Goal: Task Accomplishment & Management: Complete application form

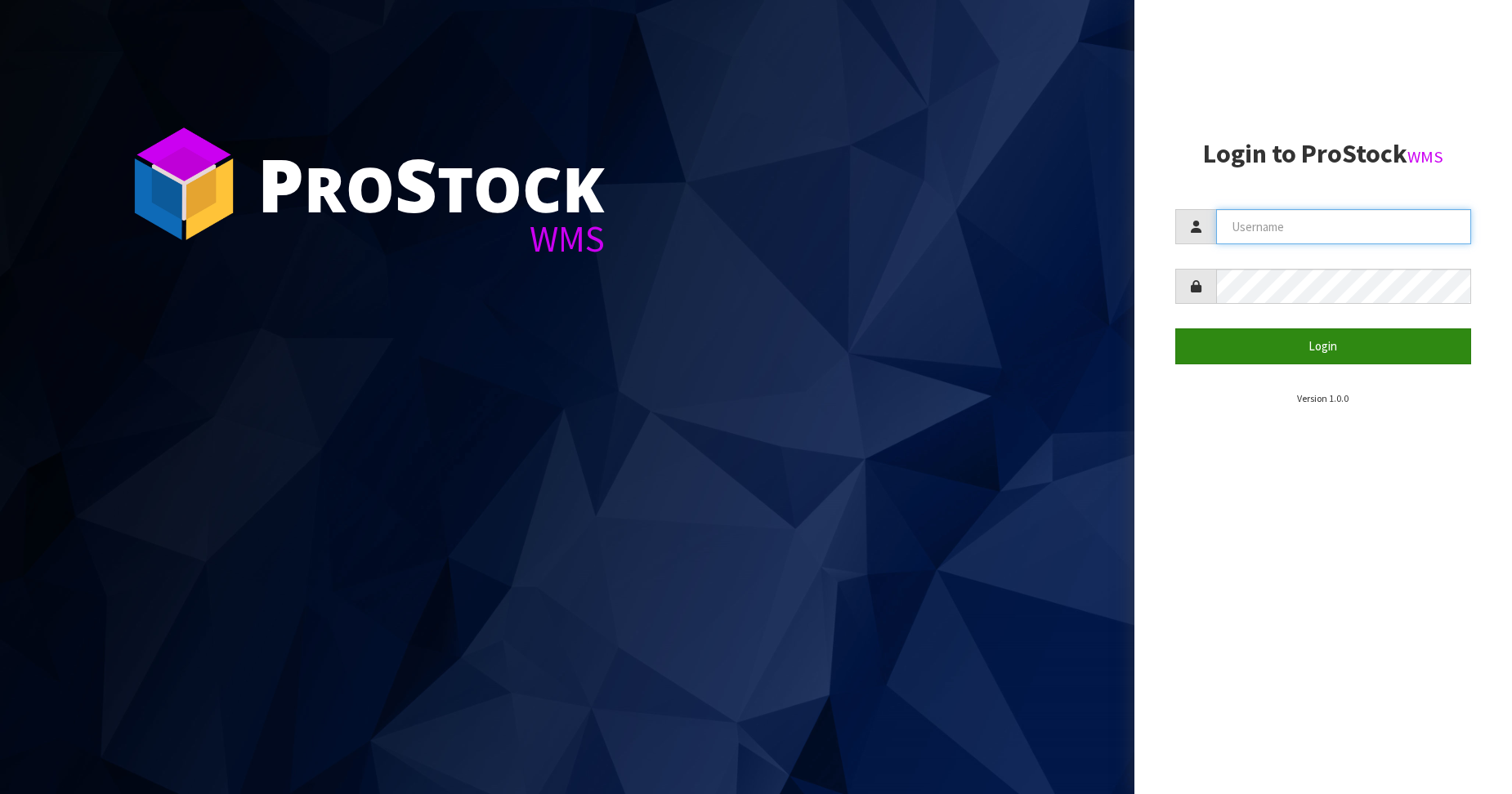
type input "Australianclutch"
click at [1304, 346] on button "Login" at bounding box center [1323, 346] width 297 height 35
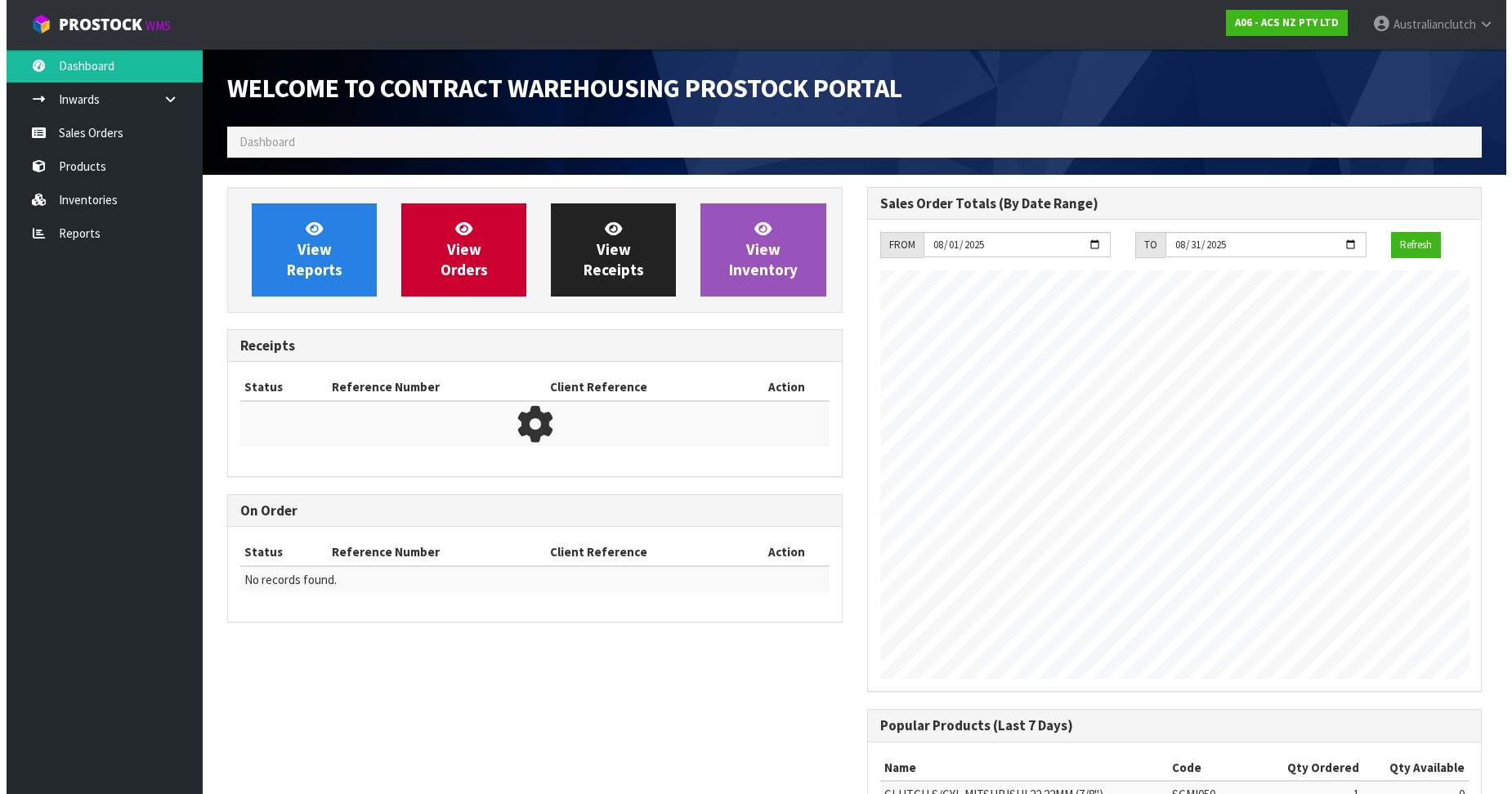
scroll to position [906, 639]
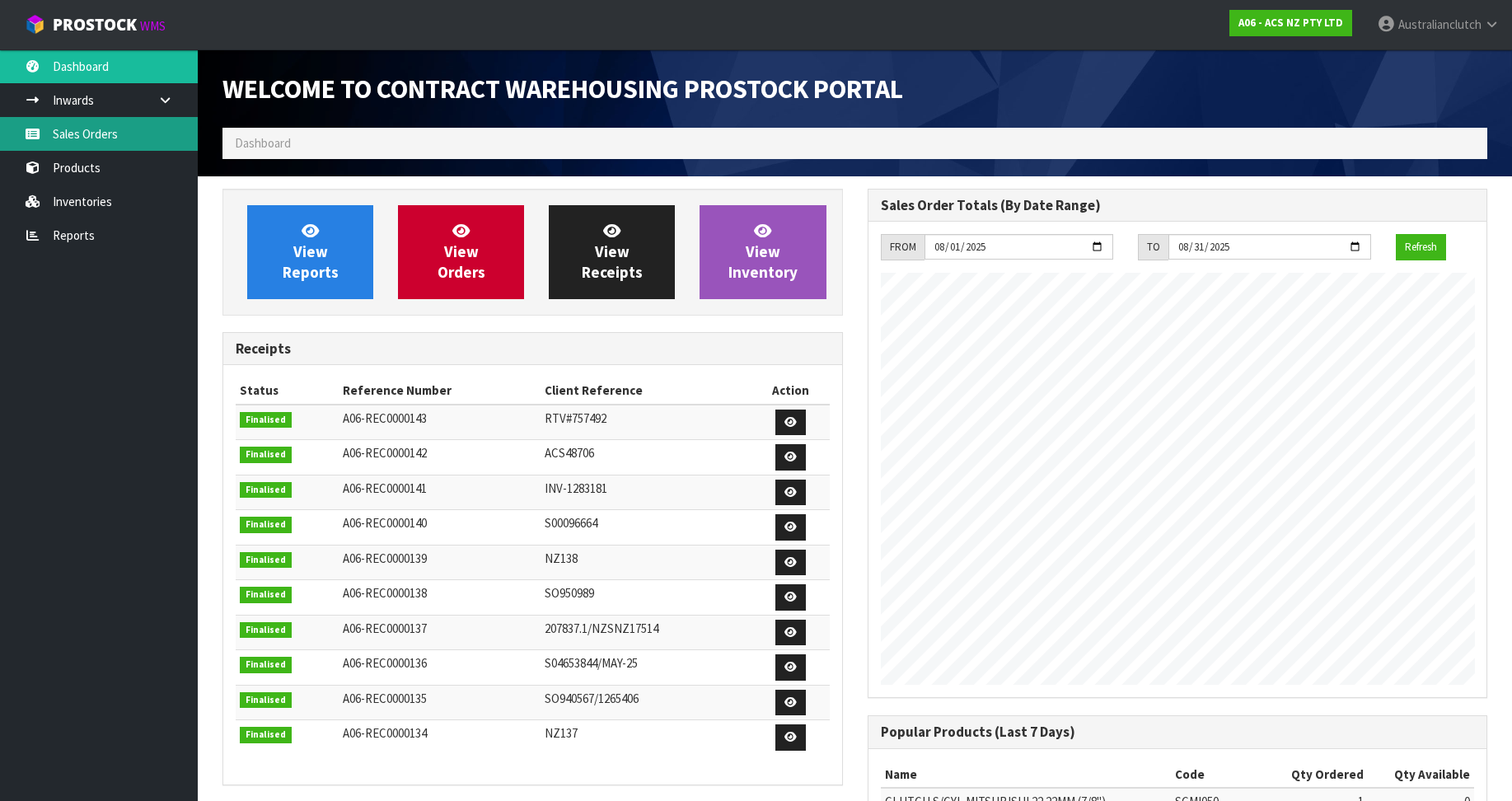
click at [156, 134] on link "Sales Orders" at bounding box center [99, 133] width 198 height 34
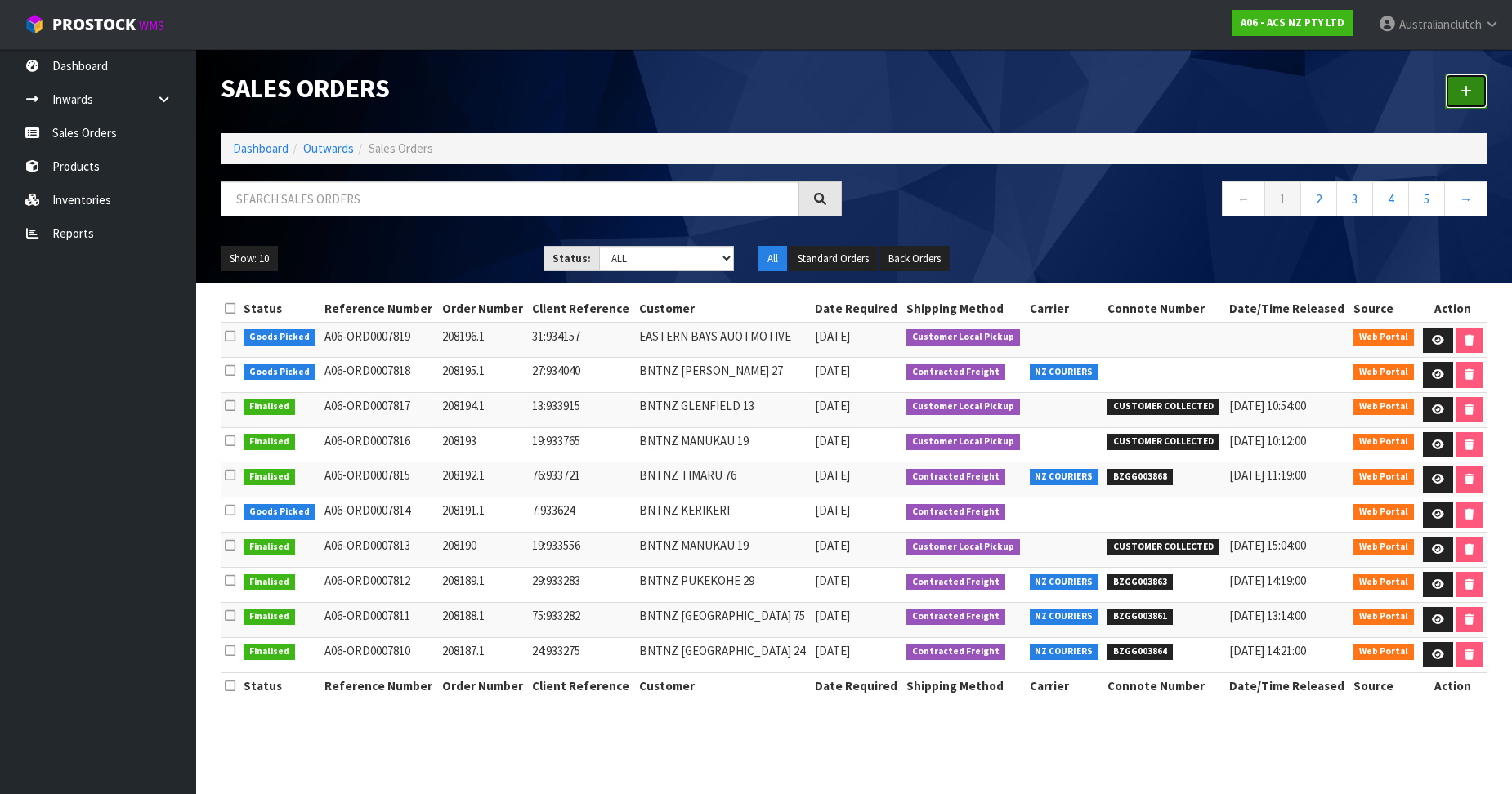
click at [1474, 79] on link at bounding box center [1467, 92] width 43 height 35
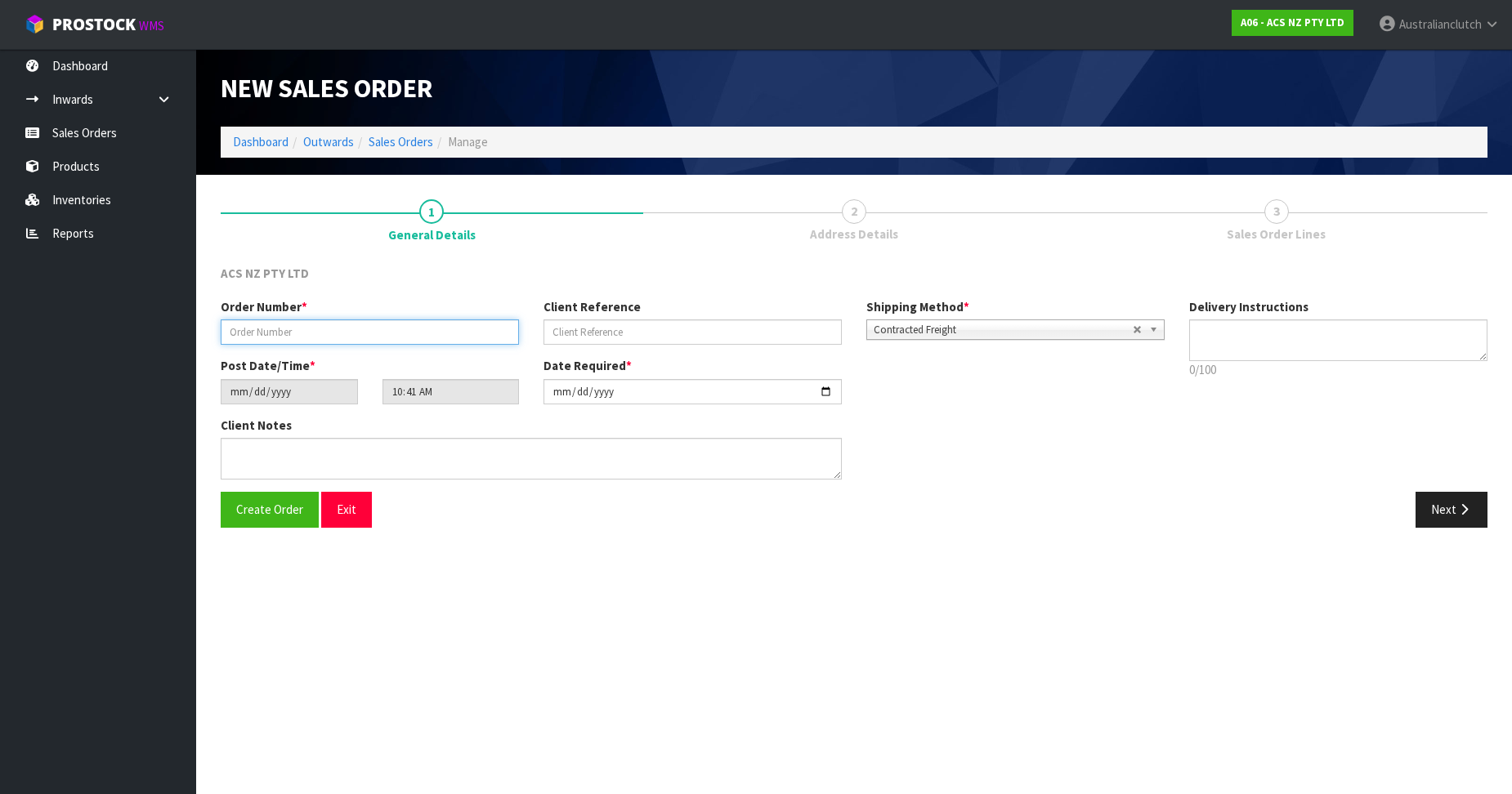
click at [401, 334] on input "text" at bounding box center [370, 332] width 299 height 25
click at [358, 334] on input "text" at bounding box center [370, 332] width 299 height 25
paste input "2"
type input "208197"
type input "4"
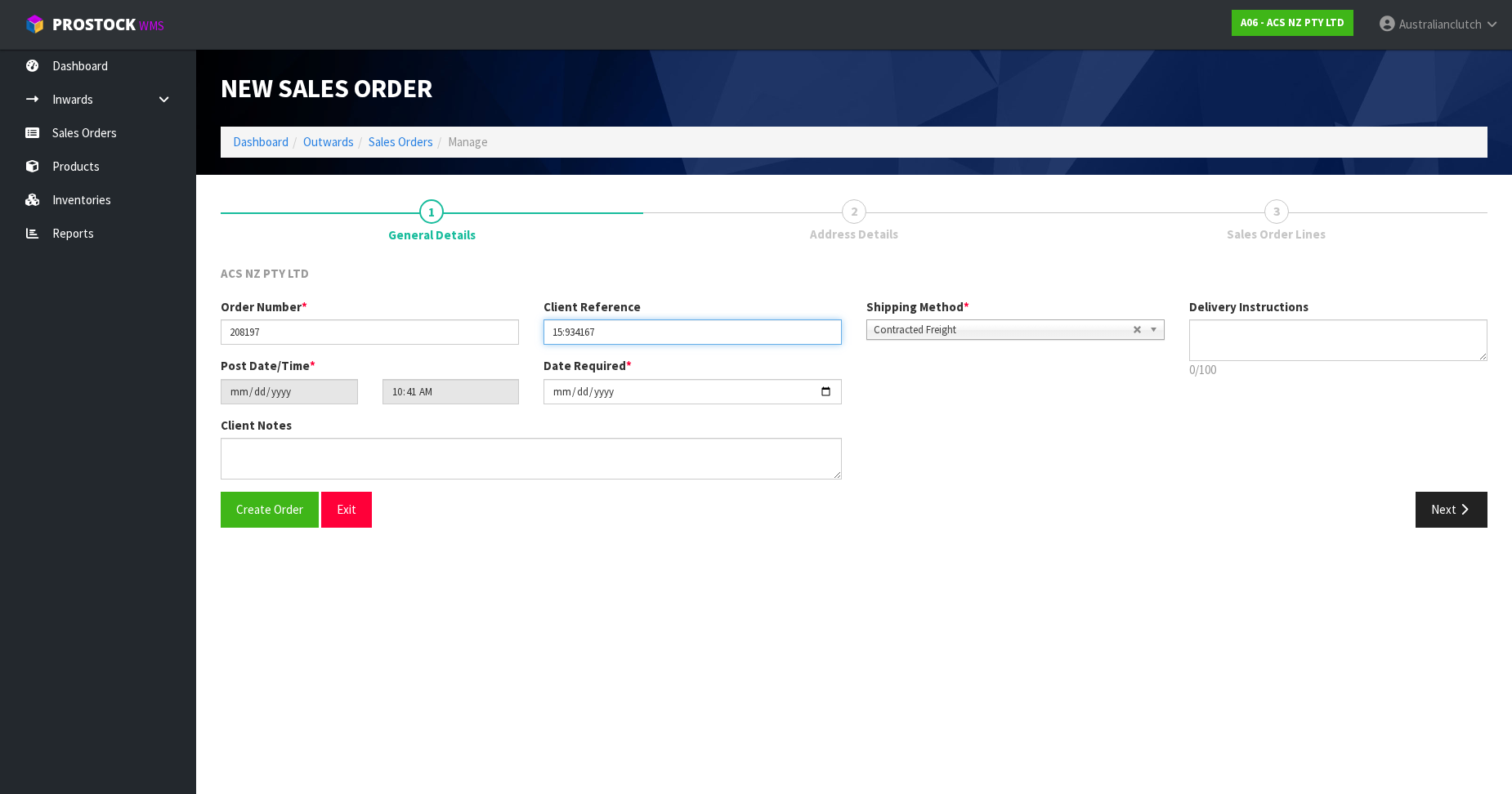
type input "15:934167"
click at [999, 343] on div "Order Number * 208197 Client Reference 15:934167 Shipping Method * Pickup Contr…" at bounding box center [692, 328] width 968 height 59
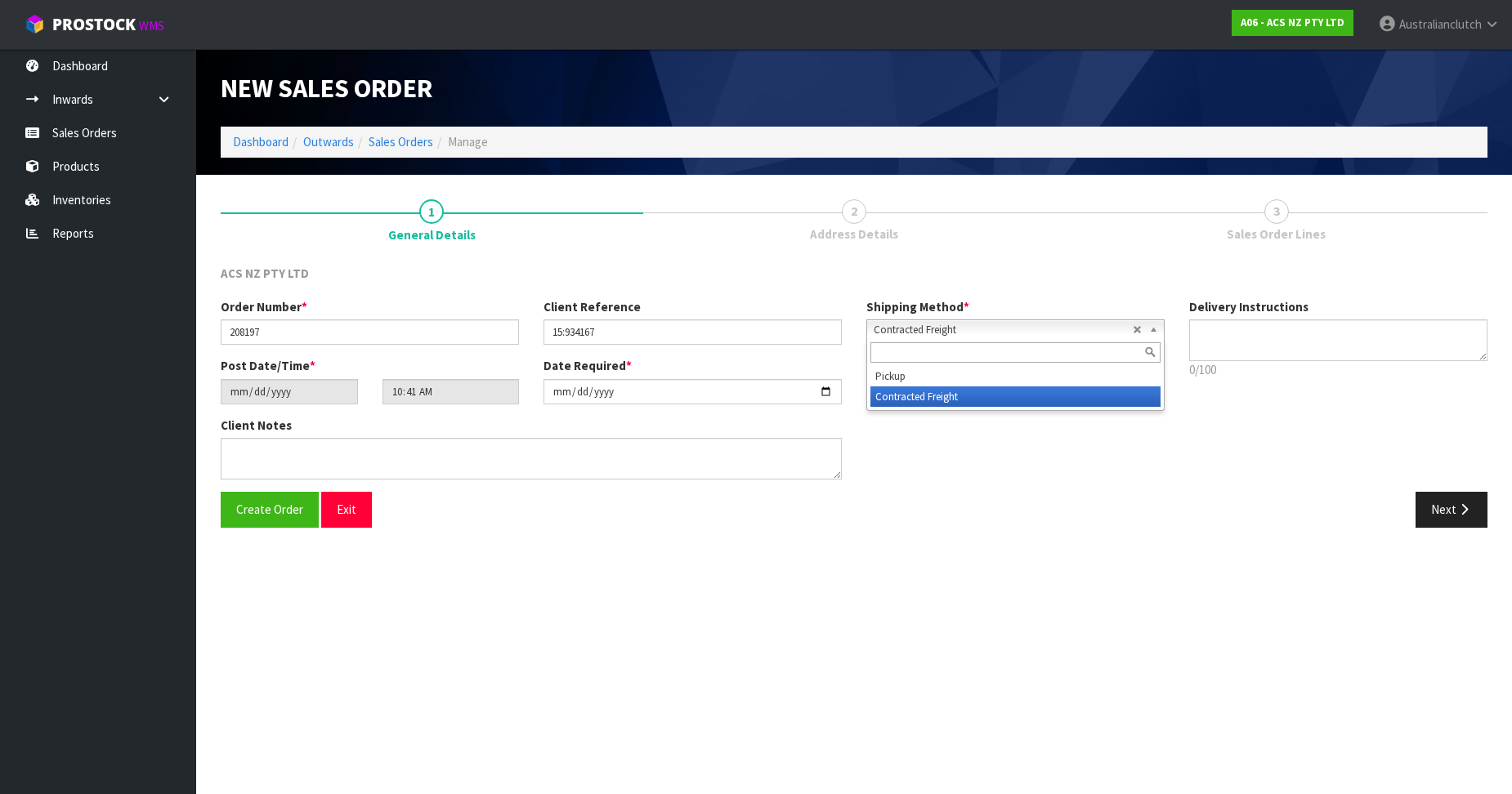
click at [977, 320] on span "Contracted Freight" at bounding box center [1003, 329] width 259 height 19
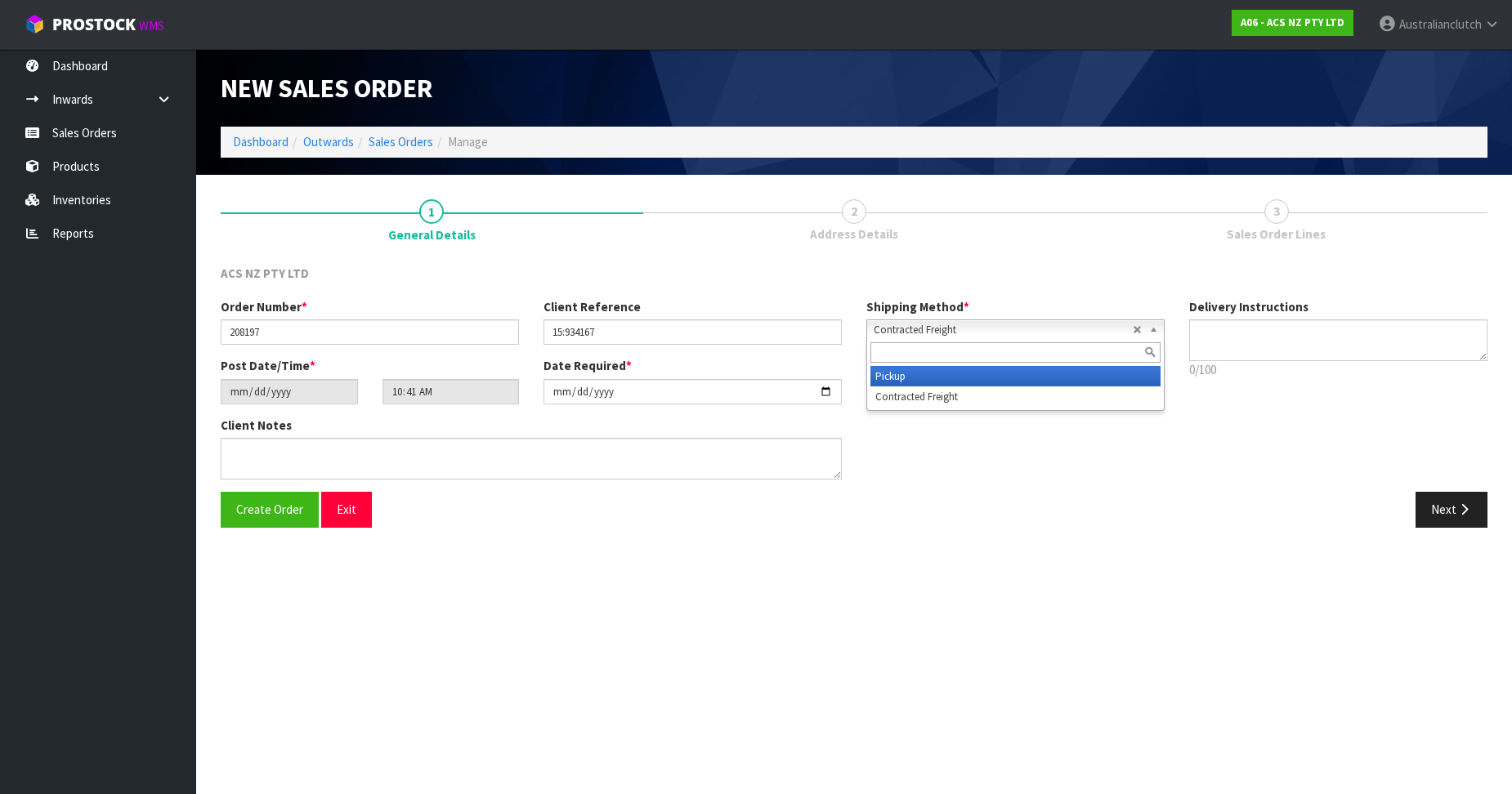
click at [928, 384] on li "Pickup" at bounding box center [1015, 376] width 290 height 20
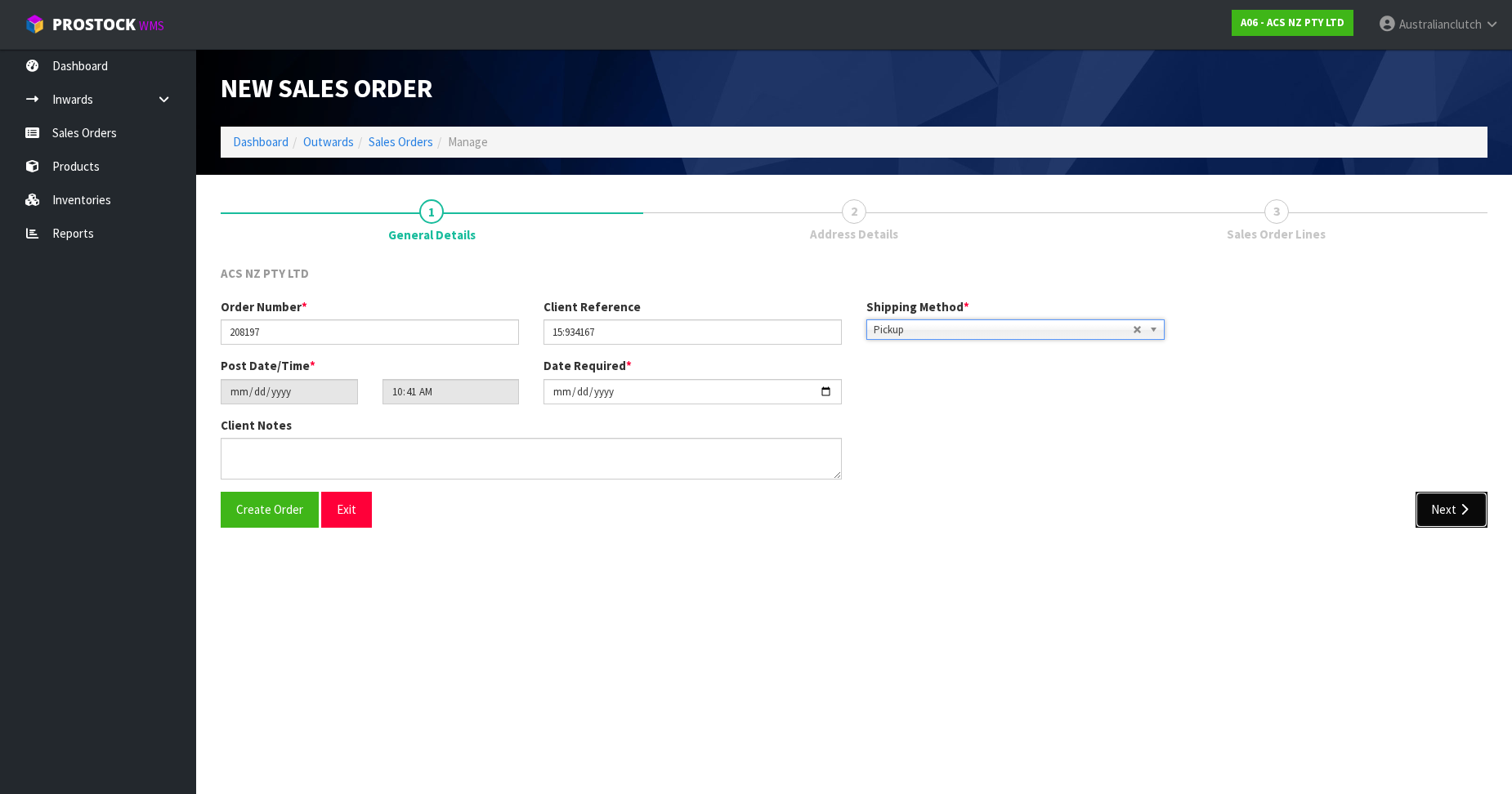
click at [1438, 516] on button "Next" at bounding box center [1452, 509] width 72 height 35
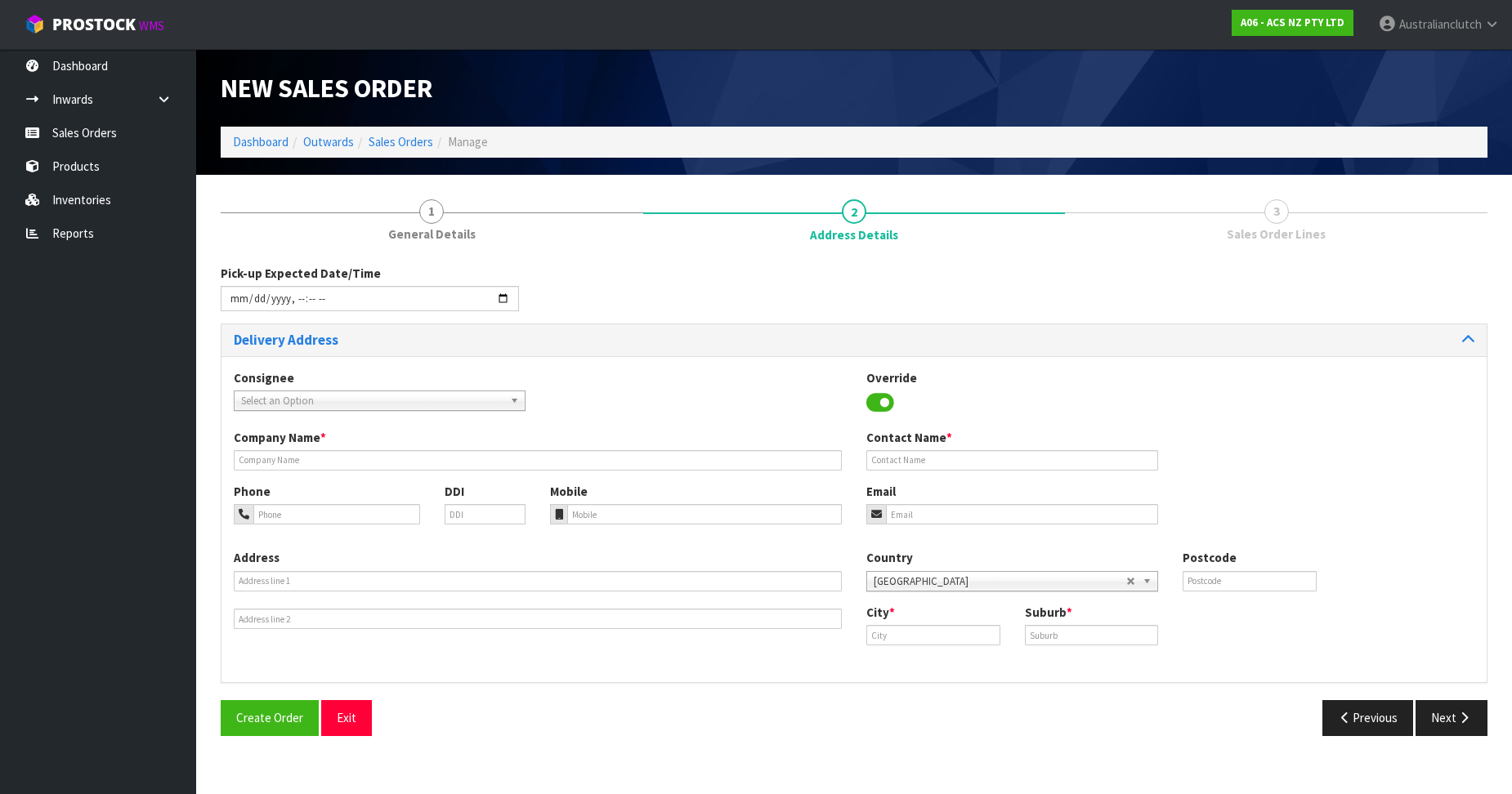
click at [484, 403] on span "Select an Option" at bounding box center [373, 400] width 263 height 19
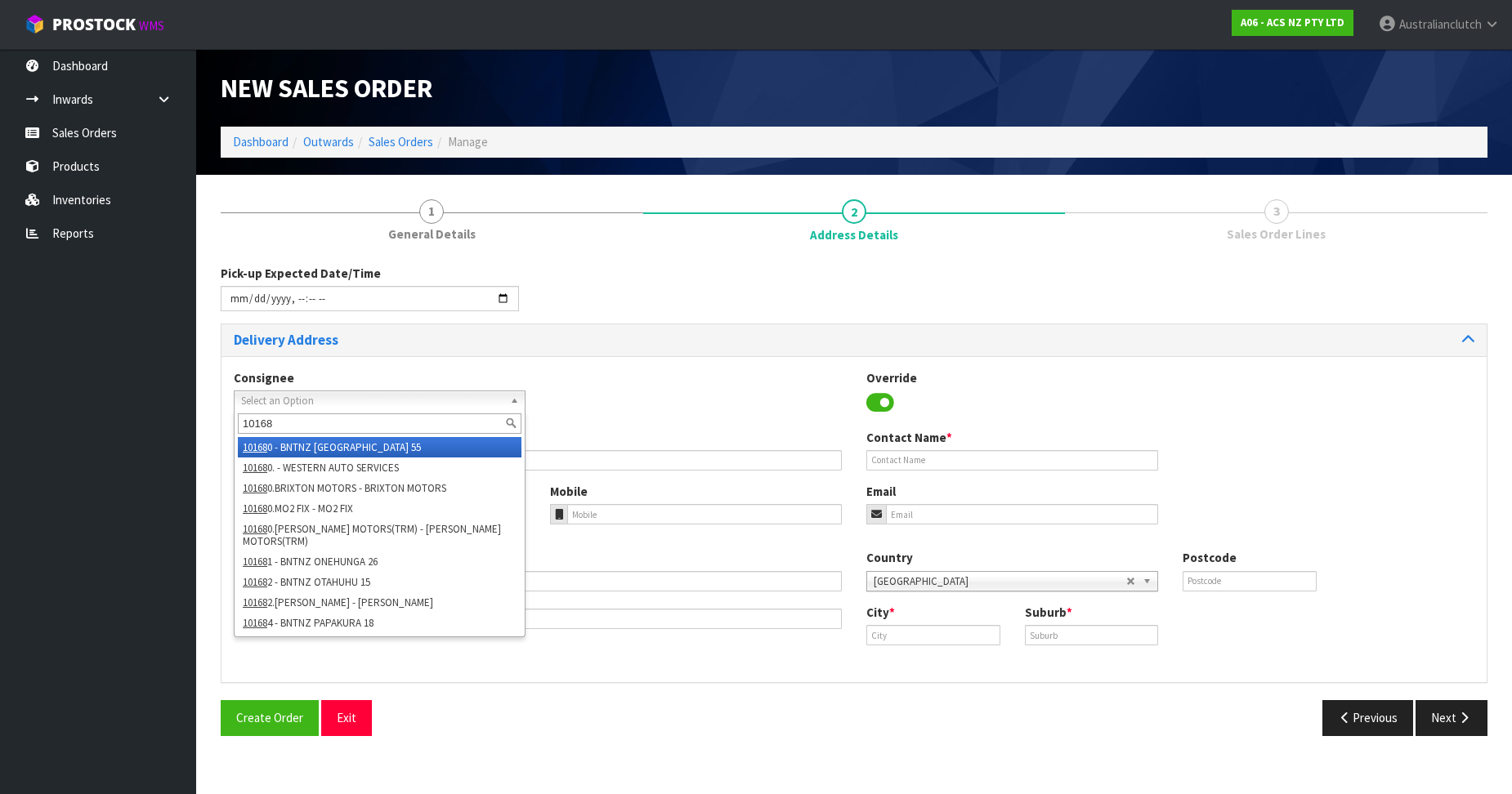
type input "101682"
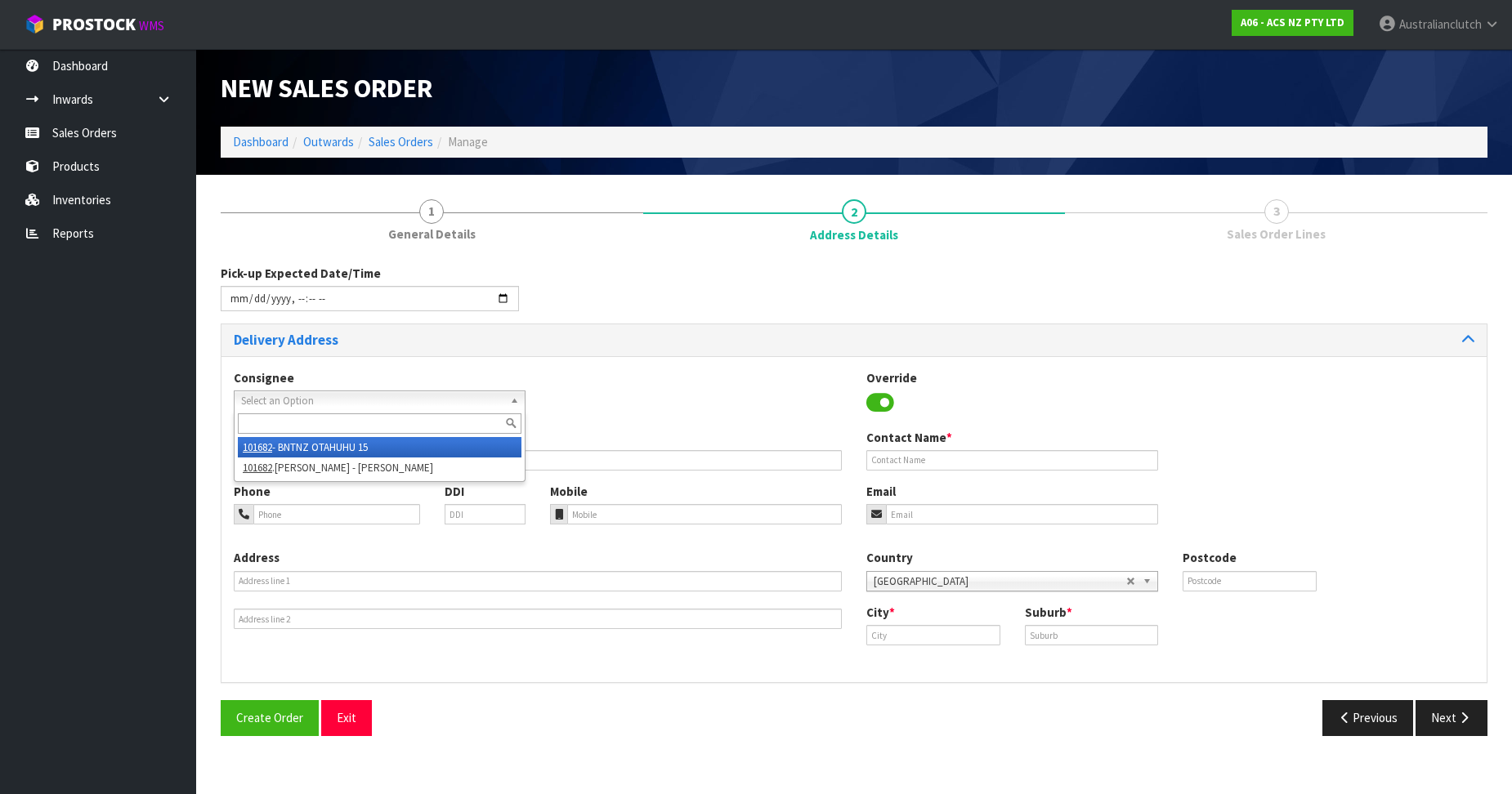
type input "BNTNZ OTAHUHU 15"
type input "[STREET_ADDRESS]"
type input "1062"
type input "OTAHUHU"
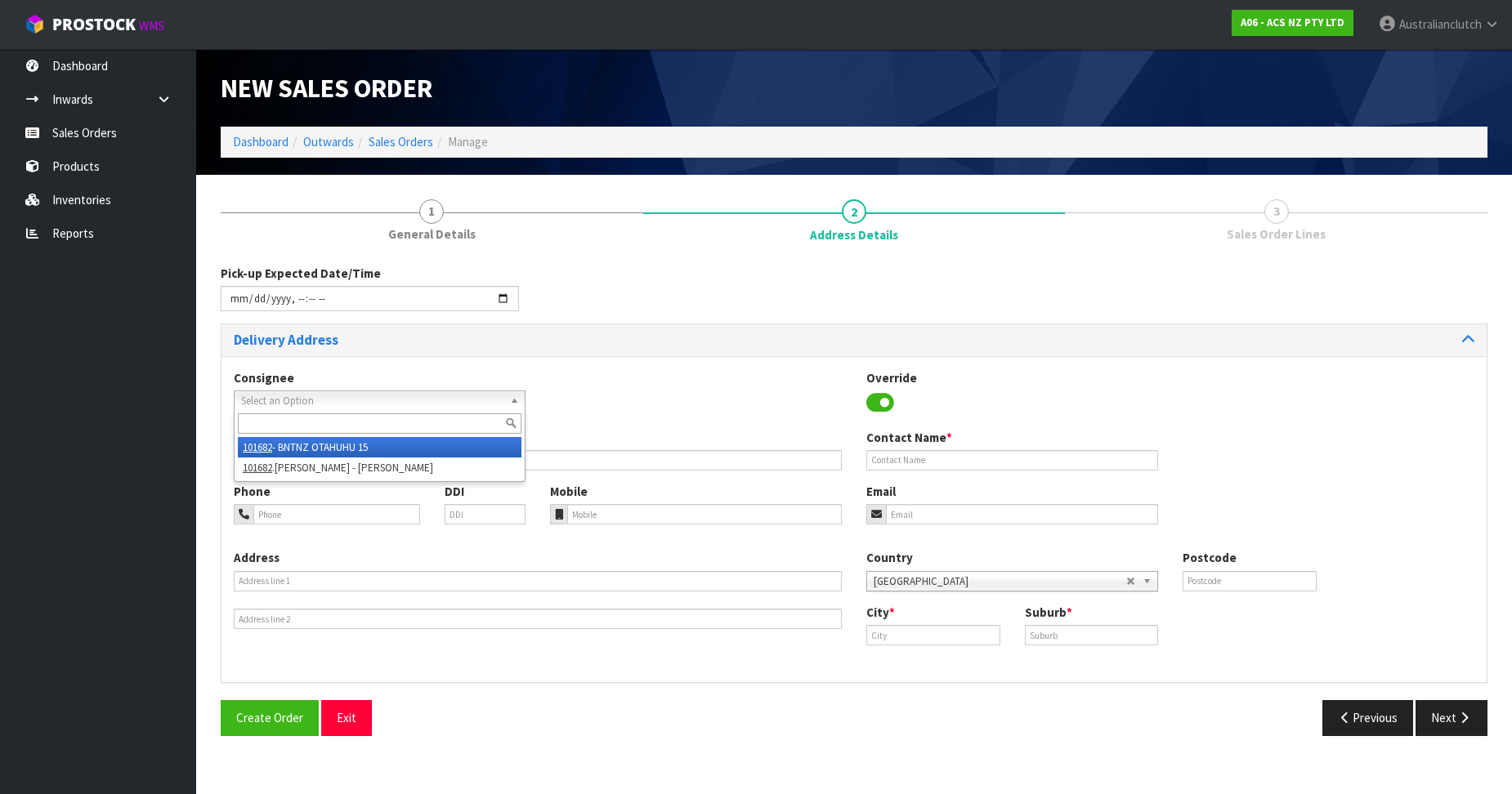
type input "OTAHUHU"
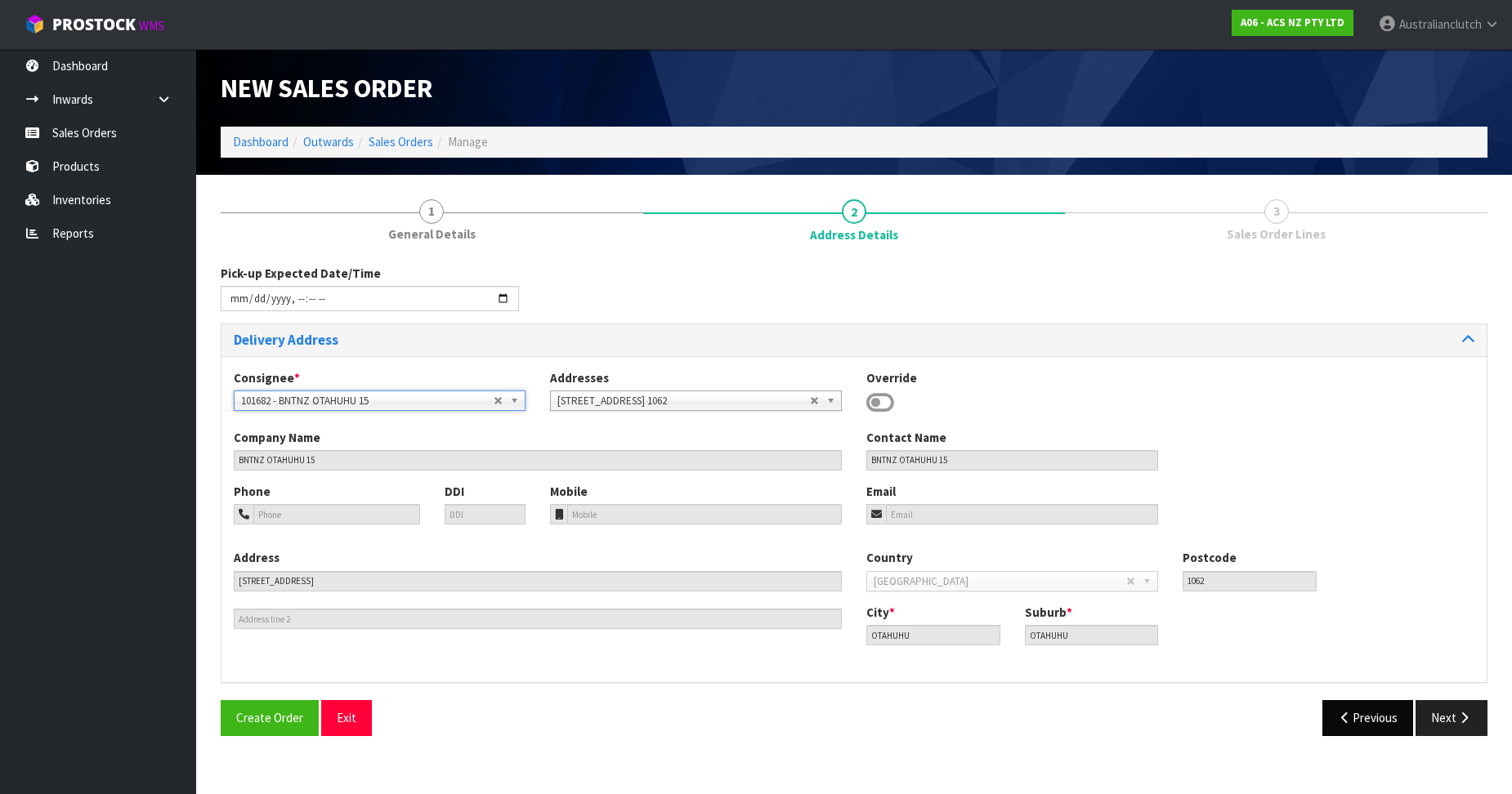
click at [1364, 735] on div "Create Order Exit Previous Next" at bounding box center [854, 723] width 1291 height 47
click at [1373, 715] on button "Previous" at bounding box center [1368, 717] width 92 height 35
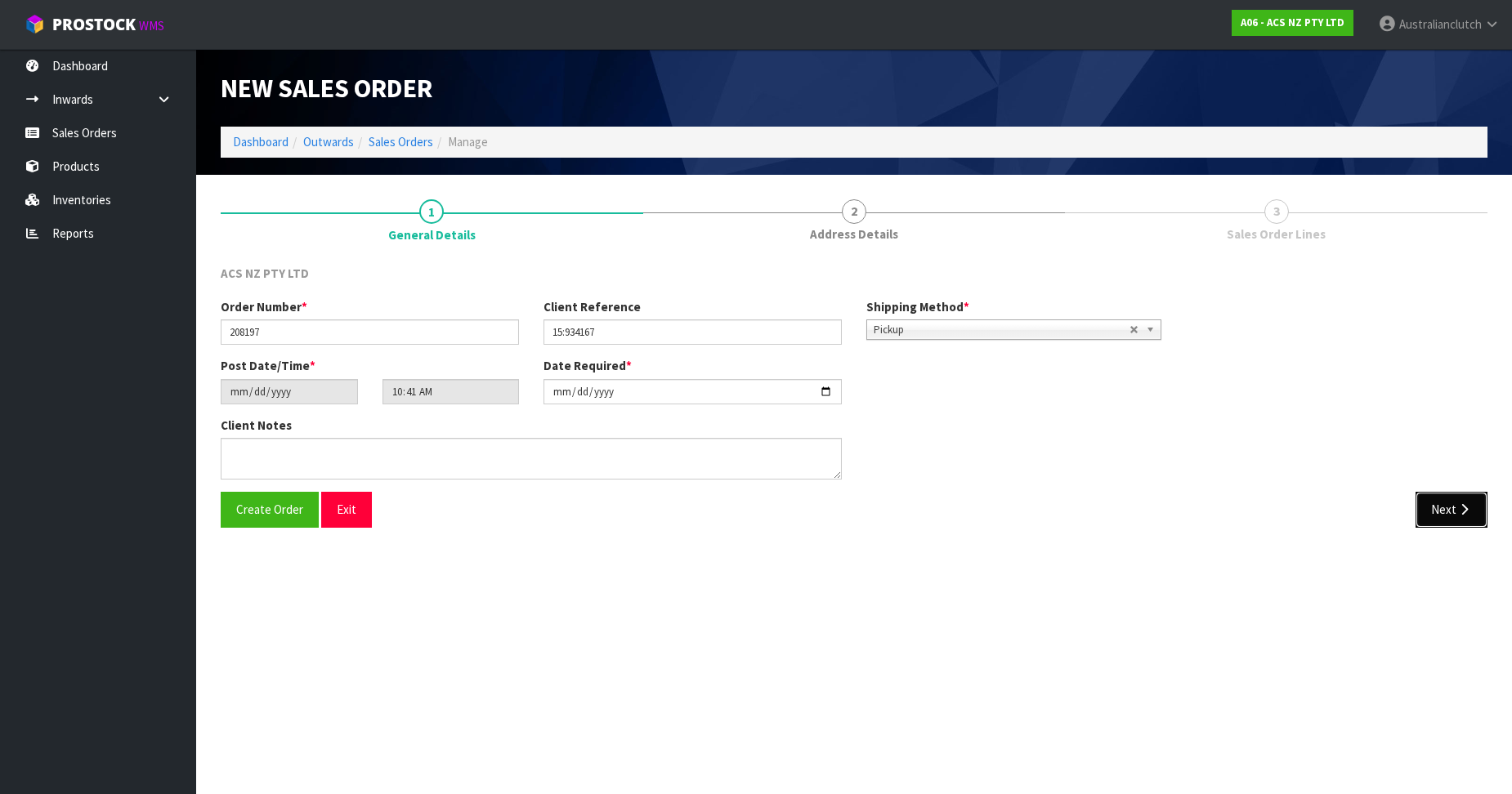
click at [1438, 506] on button "Next" at bounding box center [1452, 509] width 72 height 35
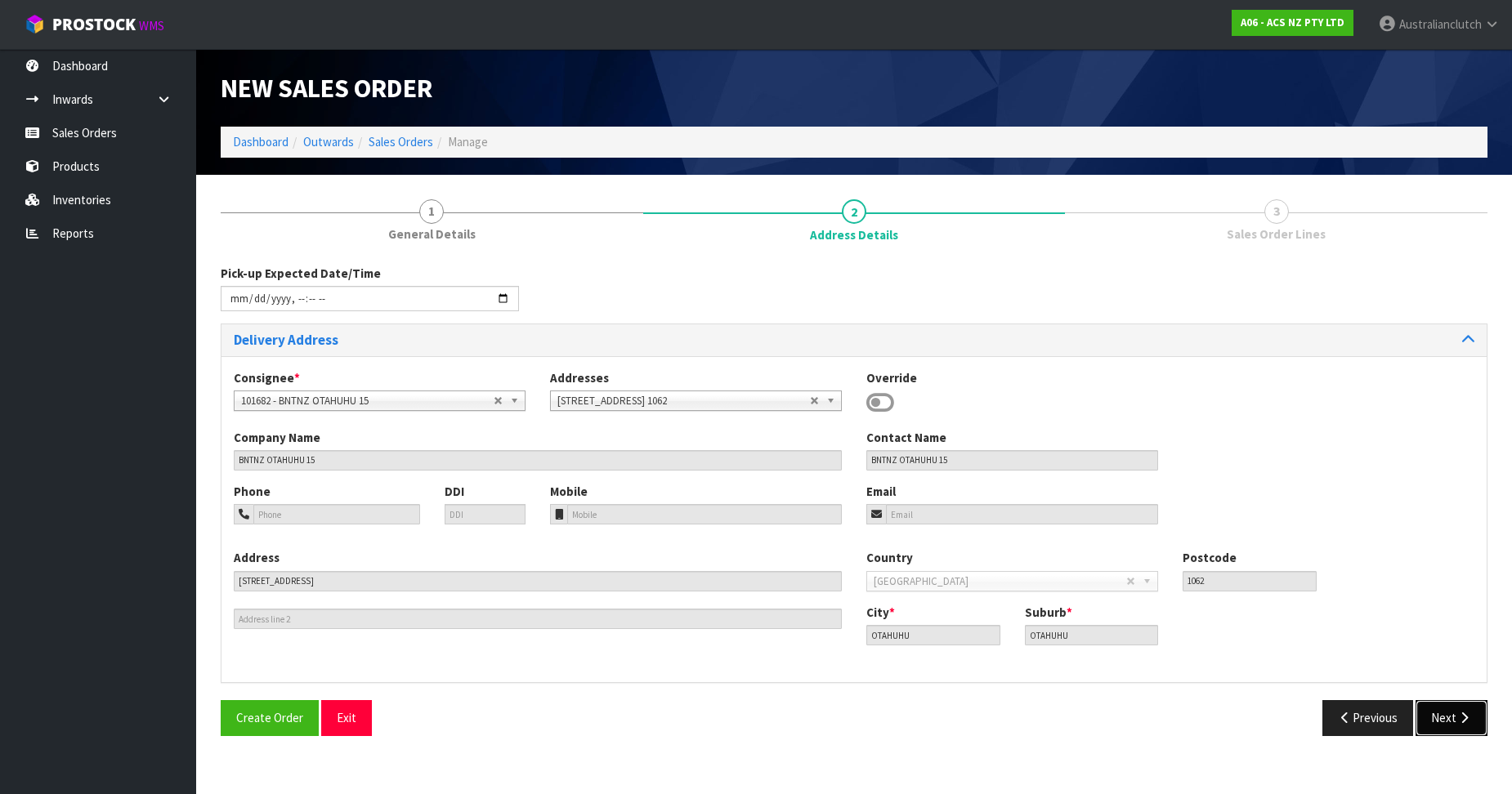
click at [1478, 715] on button "Next" at bounding box center [1452, 717] width 72 height 35
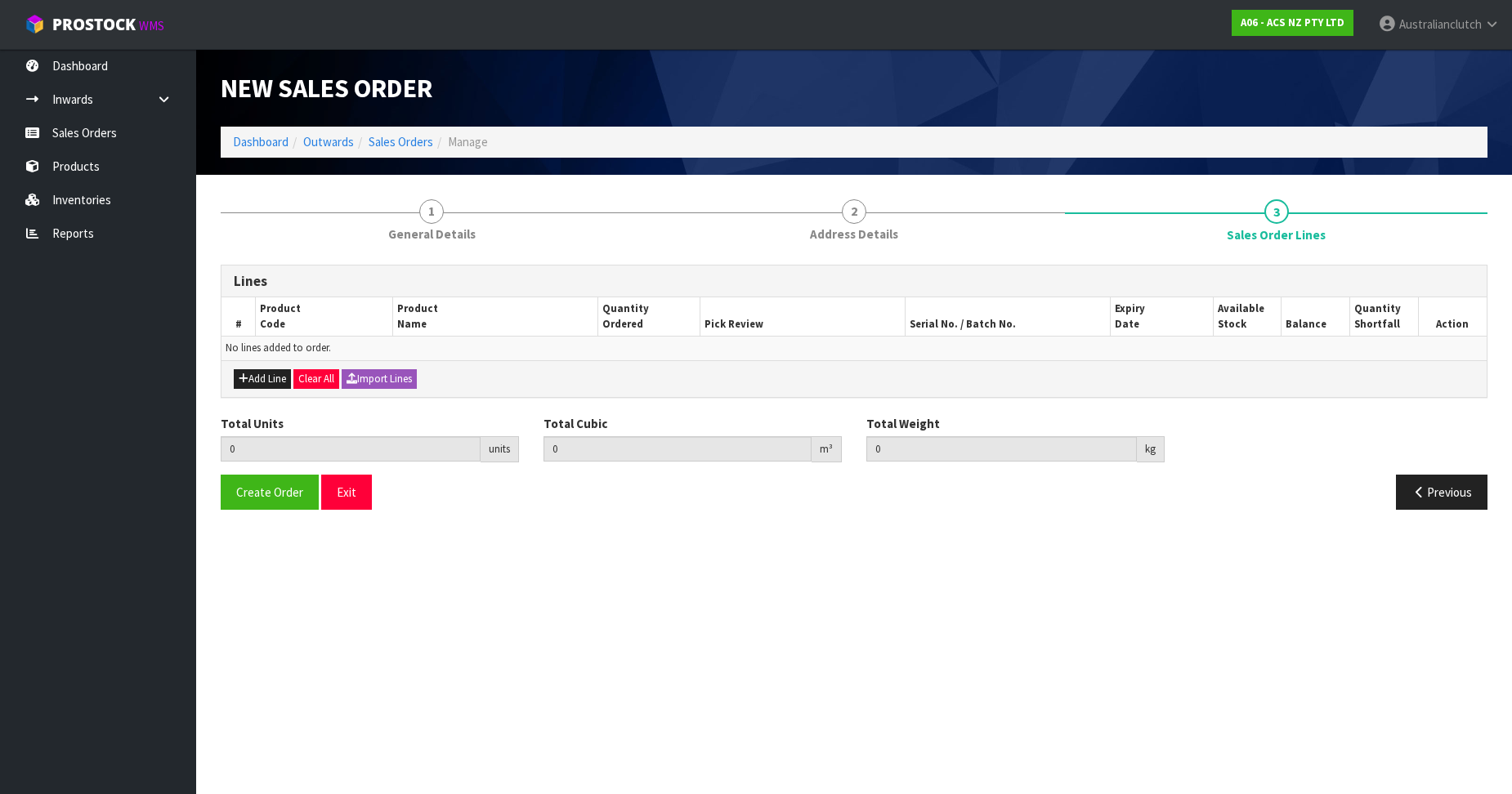
drag, startPoint x: 305, startPoint y: 359, endPoint x: 294, endPoint y: 360, distance: 11.0
click at [295, 360] on div "Lines # Product Code Product Name Quantity Ordered Pick Review Serial No. / Bat…" at bounding box center [854, 331] width 1267 height 133
drag, startPoint x: 294, startPoint y: 360, endPoint x: 282, endPoint y: 362, distance: 12.2
click at [269, 369] on div "Add Line Clear All Import Lines" at bounding box center [854, 379] width 1265 height 37
click at [268, 376] on button "Add Line" at bounding box center [263, 378] width 57 height 19
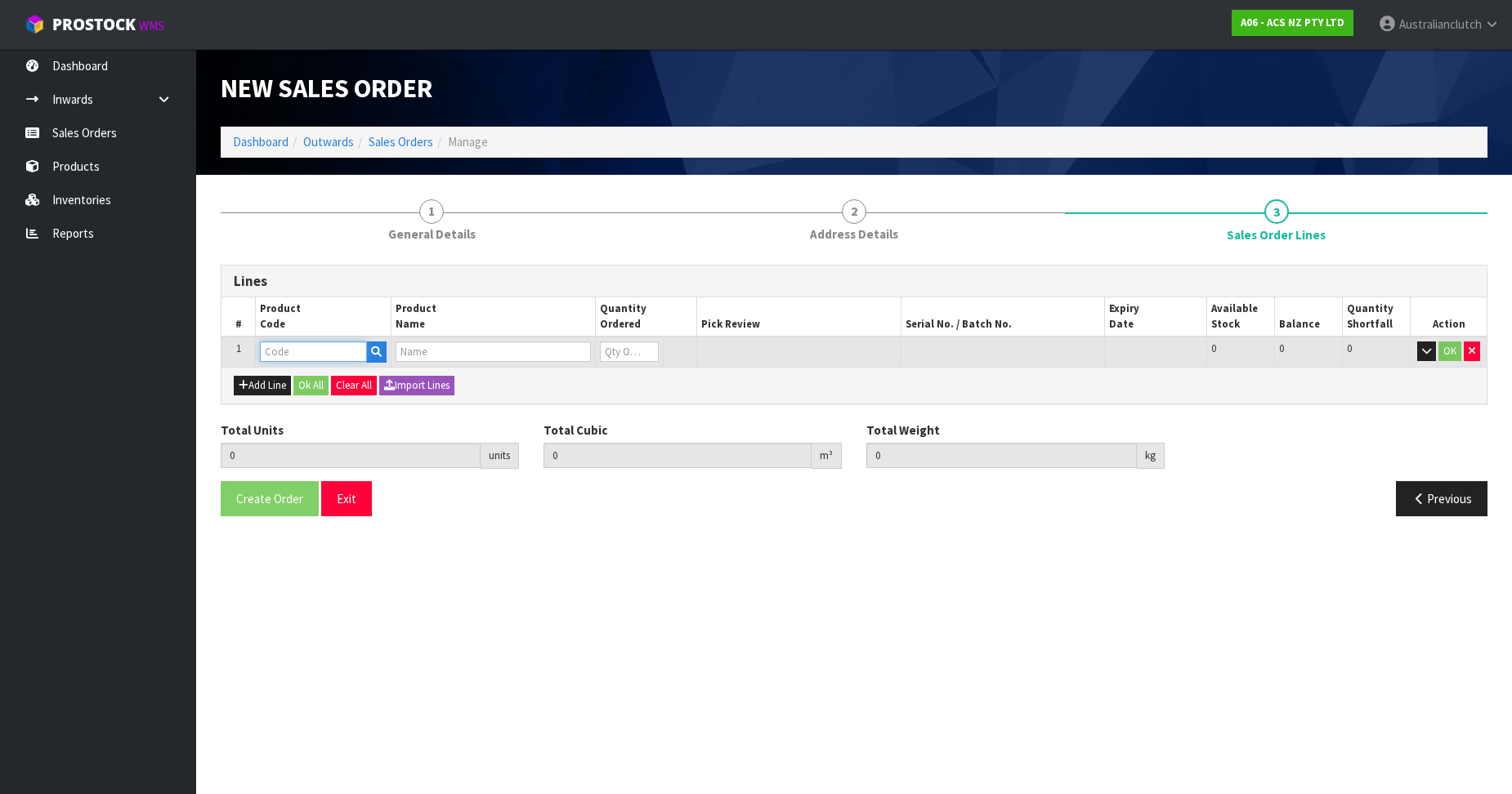
click at [308, 349] on input "text" at bounding box center [313, 351] width 107 height 20
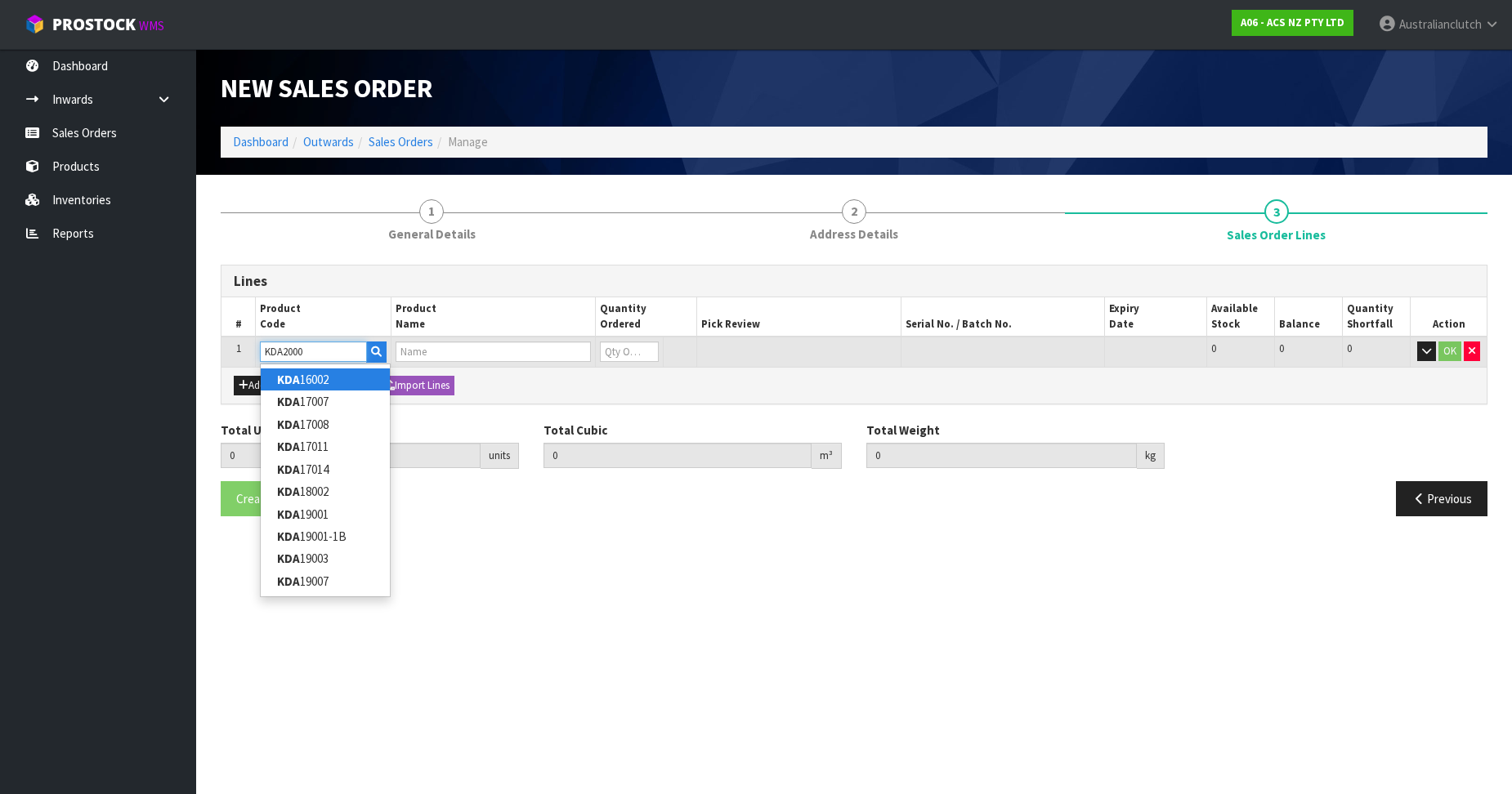
type input "KDA20003"
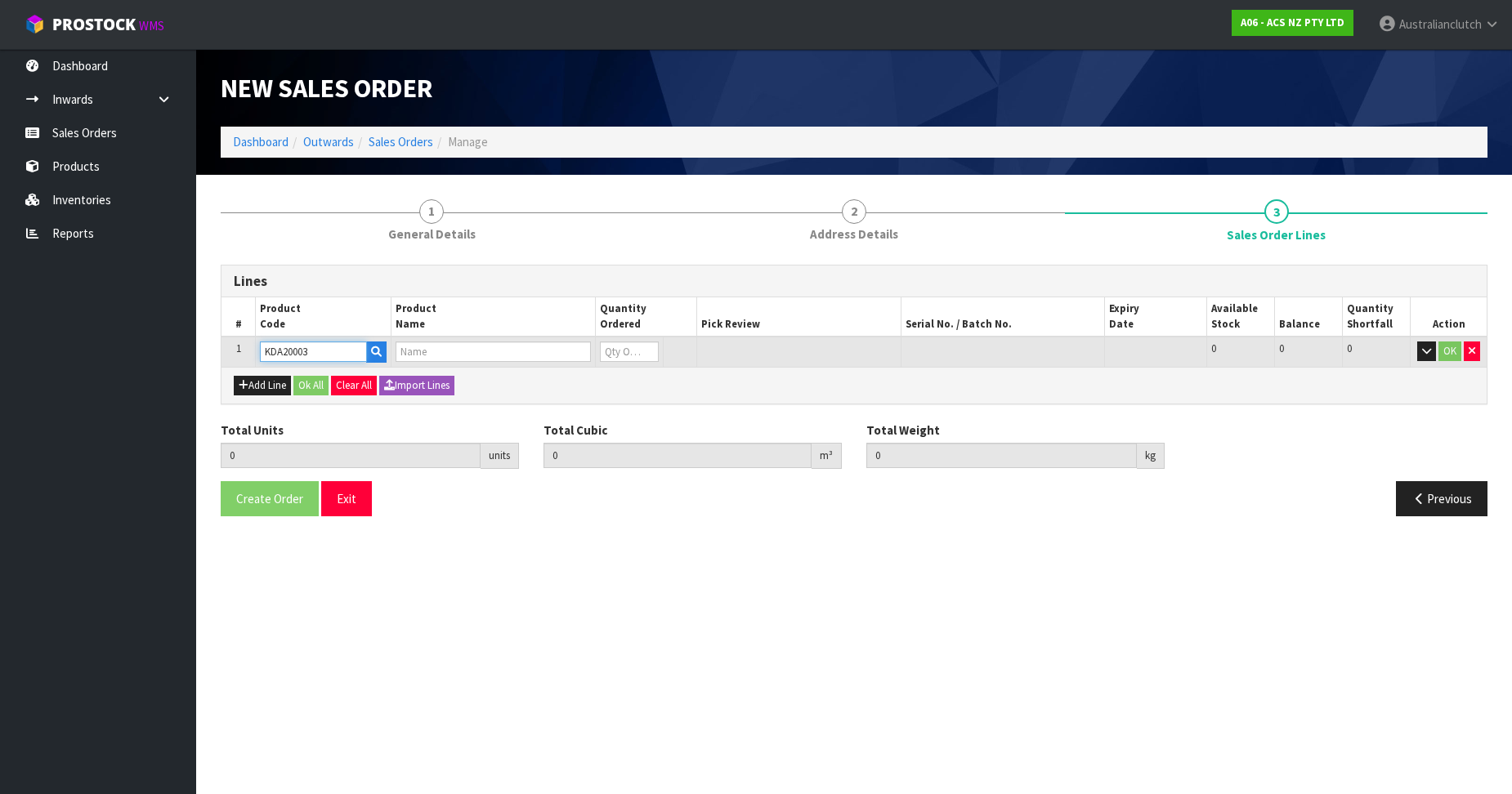
type input "0.000000"
type input "0.000"
type input "KIT STD DAIHA TERIOS 1.5L"
type input "0"
type input "KDA20003"
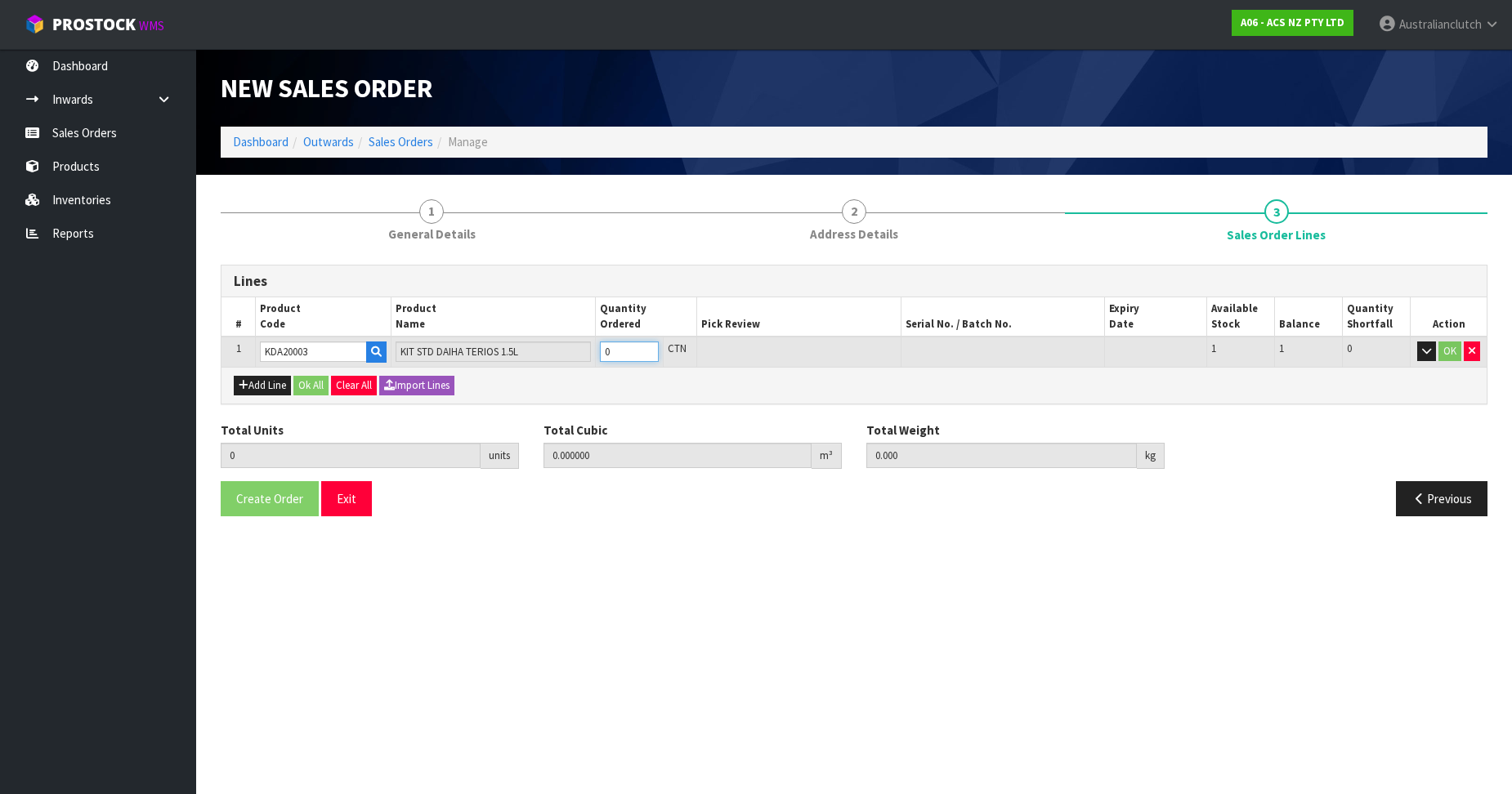
type input "1"
type input "0.01054"
type input "4.97"
type input "1"
click at [647, 350] on input "1" at bounding box center [630, 351] width 59 height 20
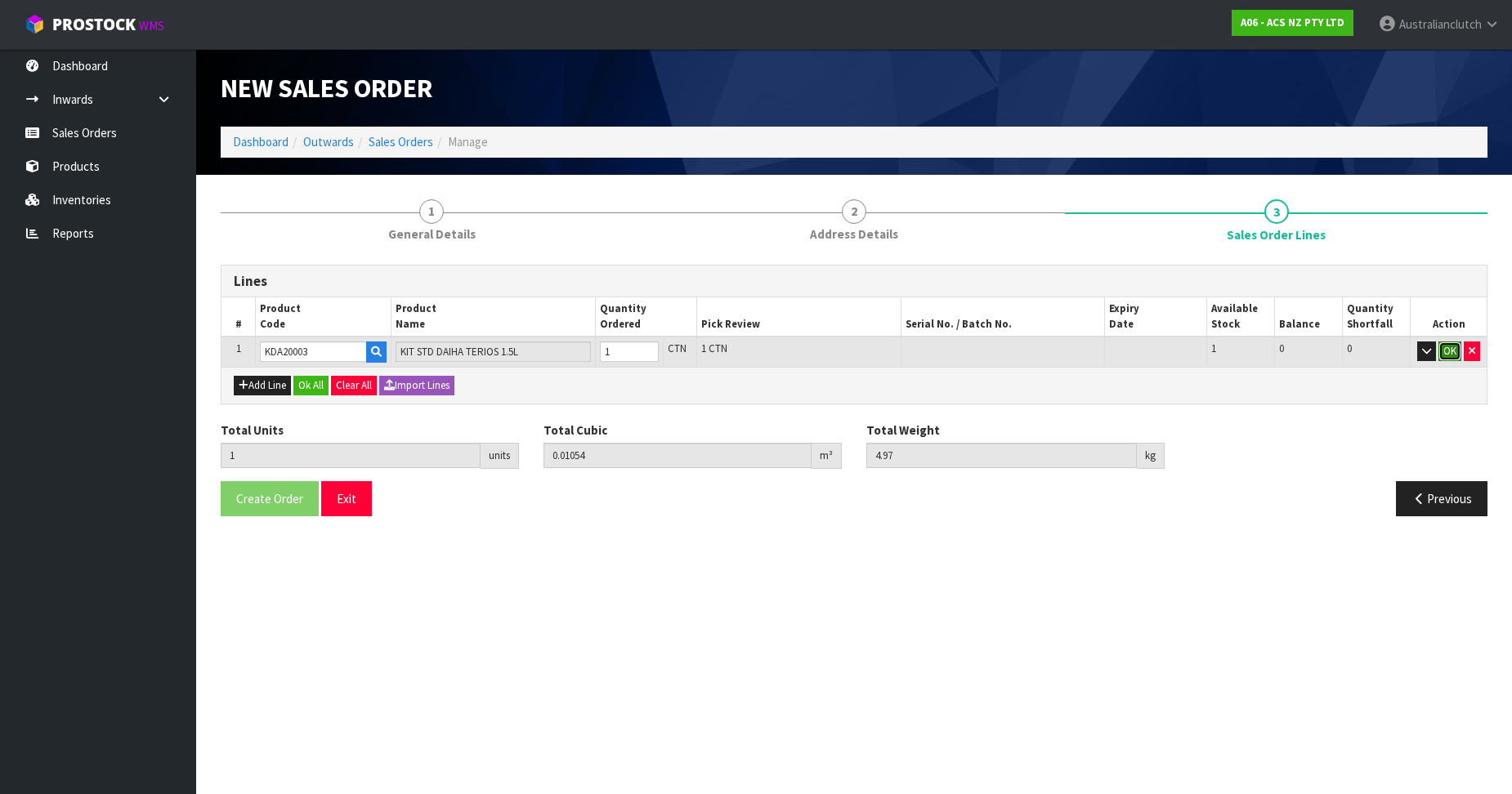
click at [1449, 355] on button "OK" at bounding box center [1449, 350] width 23 height 19
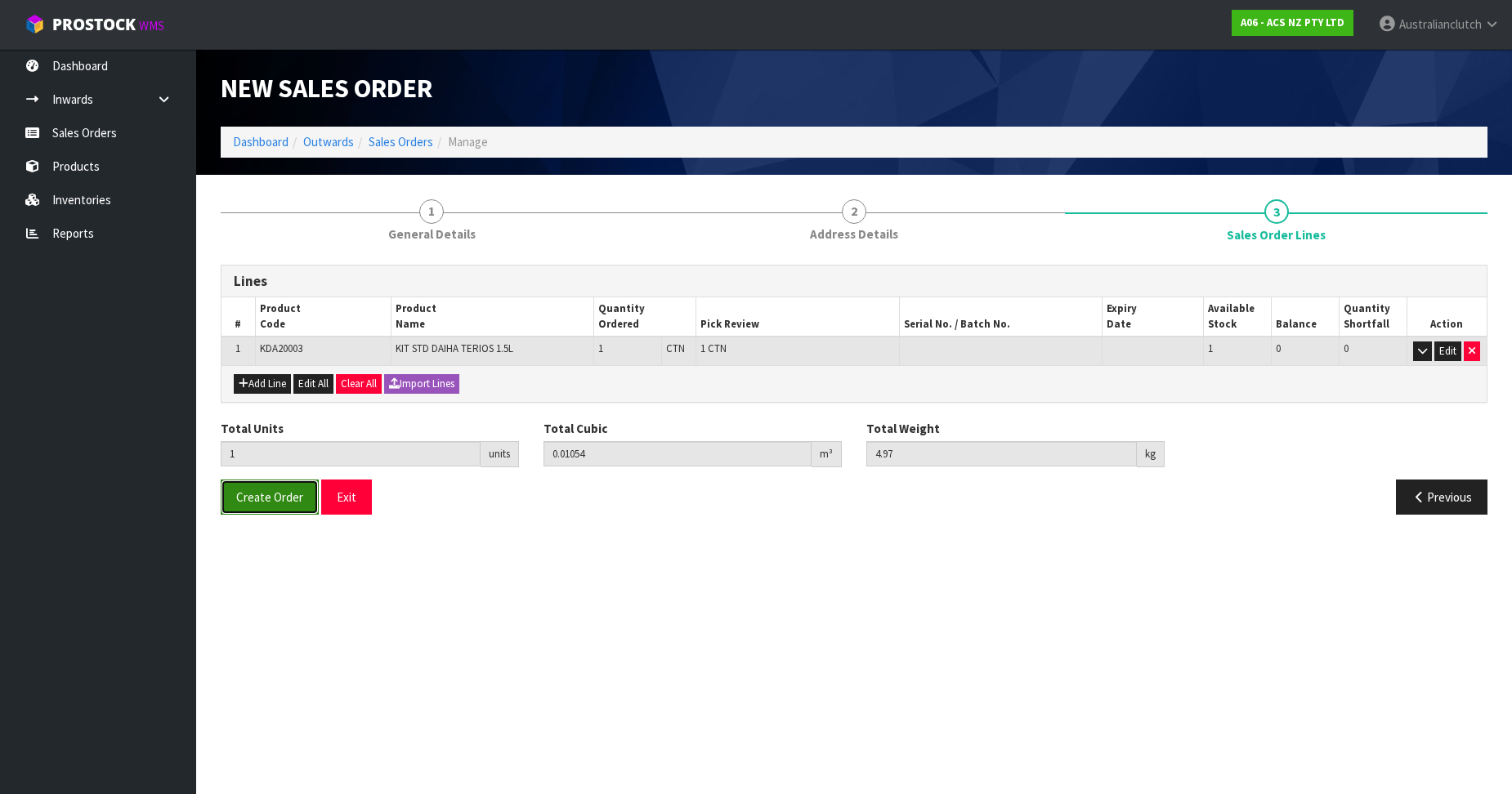
click at [252, 497] on span "Create Order" at bounding box center [269, 496] width 67 height 16
